Goal: Task Accomplishment & Management: Use online tool/utility

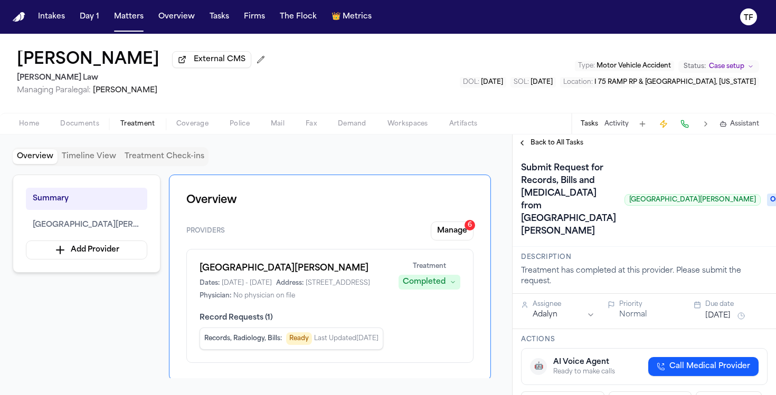
scroll to position [21, 0]
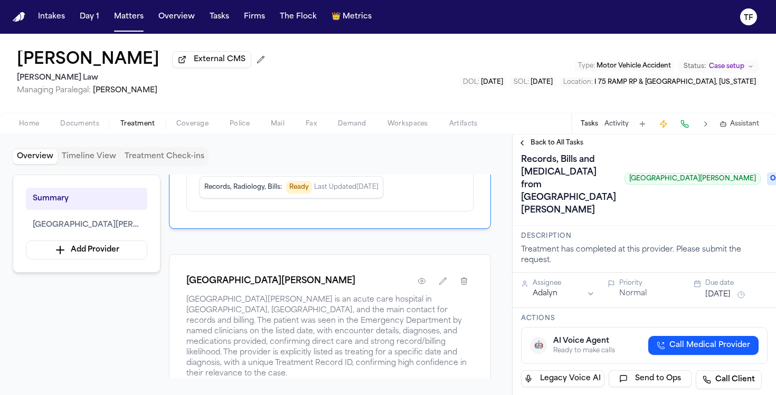
click at [131, 25] on button "Matters" at bounding box center [129, 16] width 38 height 19
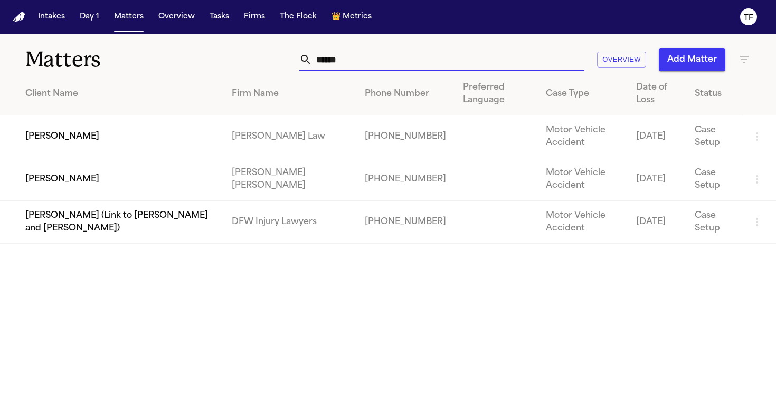
click at [335, 63] on input "******" at bounding box center [448, 59] width 272 height 23
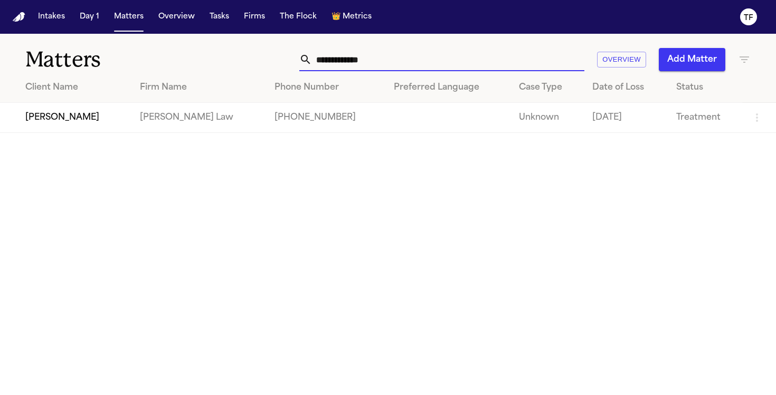
type input "**********"
click at [69, 114] on td "[PERSON_NAME]" at bounding box center [65, 118] width 131 height 30
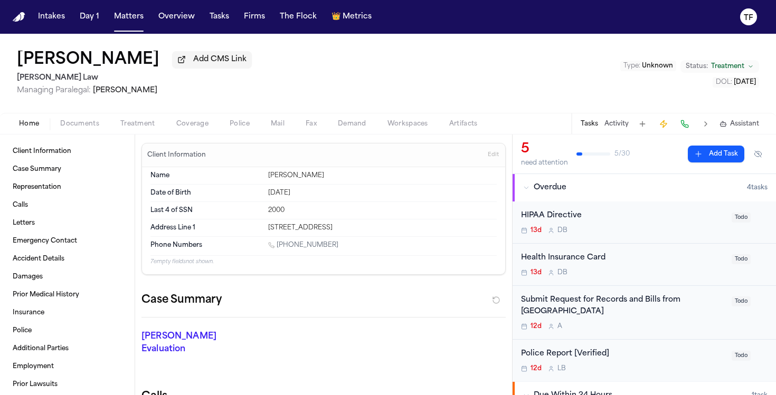
click at [136, 134] on div "Home Documents Treatment Coverage Police Mail Fax Demand Workspaces Artifacts T…" at bounding box center [388, 123] width 776 height 21
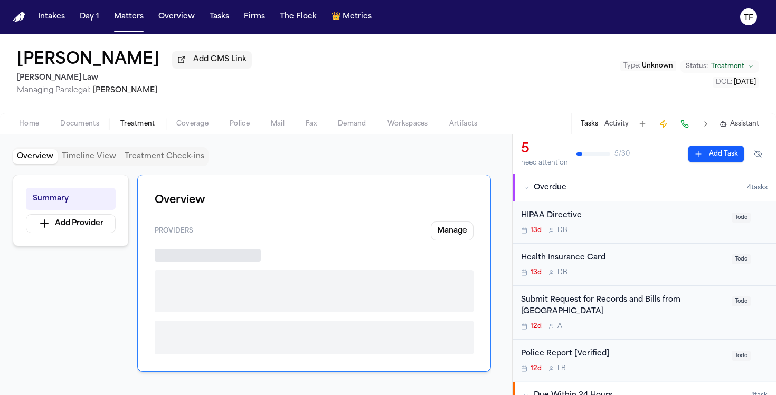
click at [137, 128] on span "Treatment" at bounding box center [137, 124] width 35 height 8
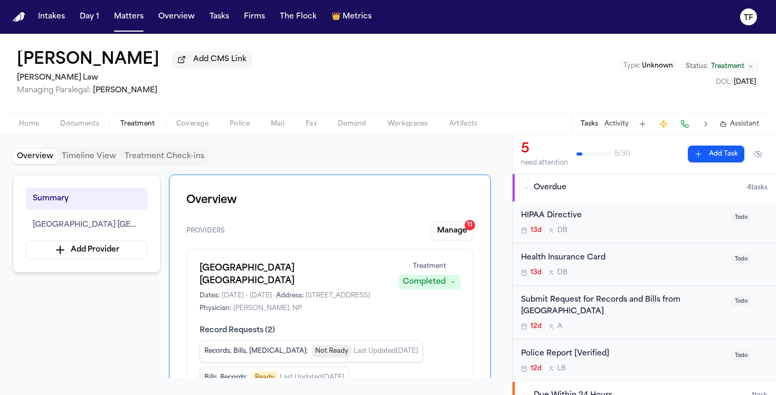
click at [561, 312] on div "Submit Request for Records and Bills from [GEOGRAPHIC_DATA]" at bounding box center [623, 307] width 204 height 24
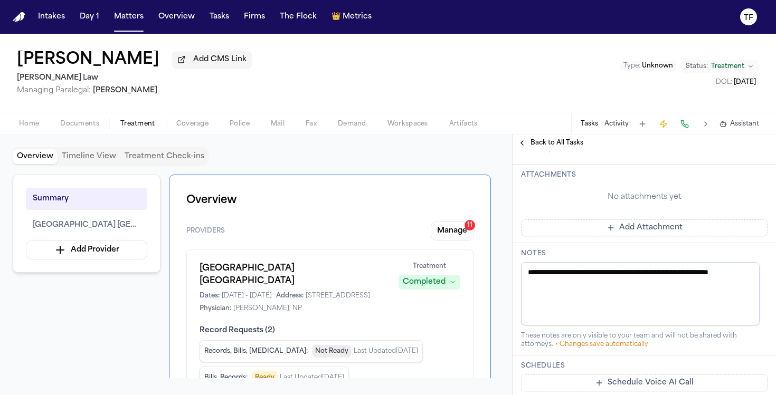
scroll to position [310, 0]
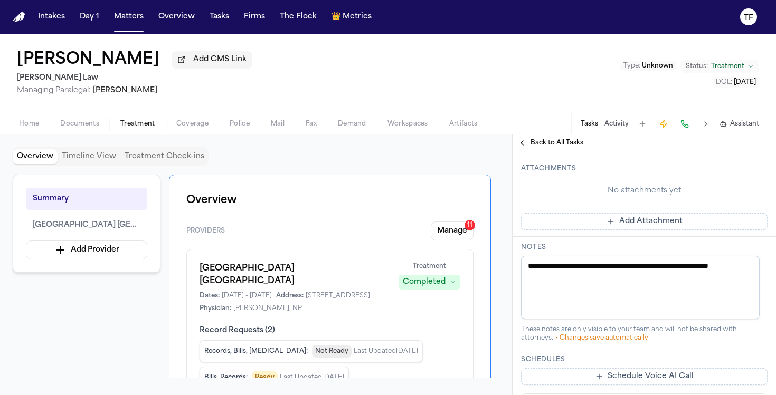
click at [570, 146] on span "Back to All Tasks" at bounding box center [557, 143] width 53 height 8
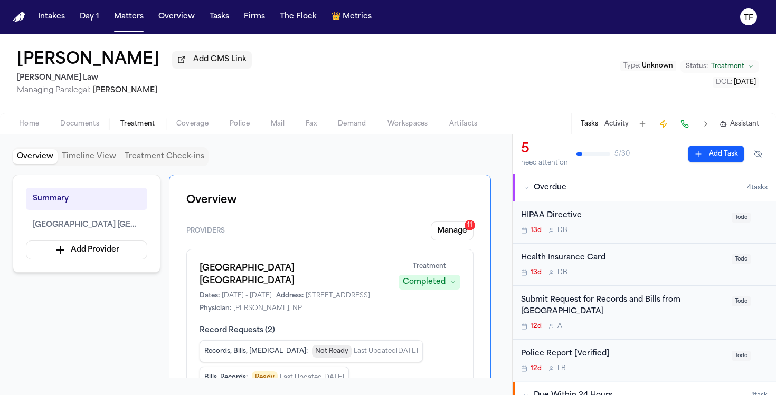
click at [610, 307] on div "Submit Request for Records and Bills from [GEOGRAPHIC_DATA]" at bounding box center [623, 307] width 204 height 24
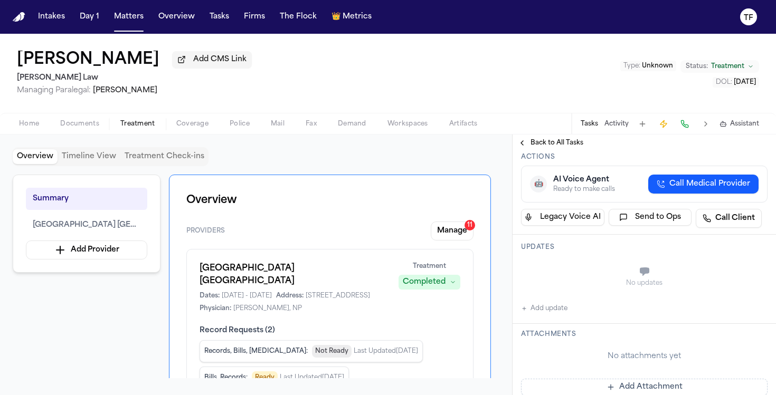
scroll to position [144, 0]
click at [535, 147] on span "Back to All Tasks" at bounding box center [557, 143] width 53 height 8
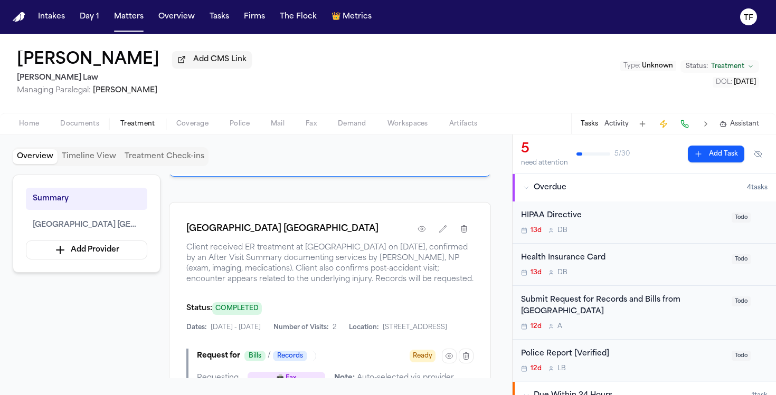
scroll to position [248, 0]
